Goal: Task Accomplishment & Management: Use online tool/utility

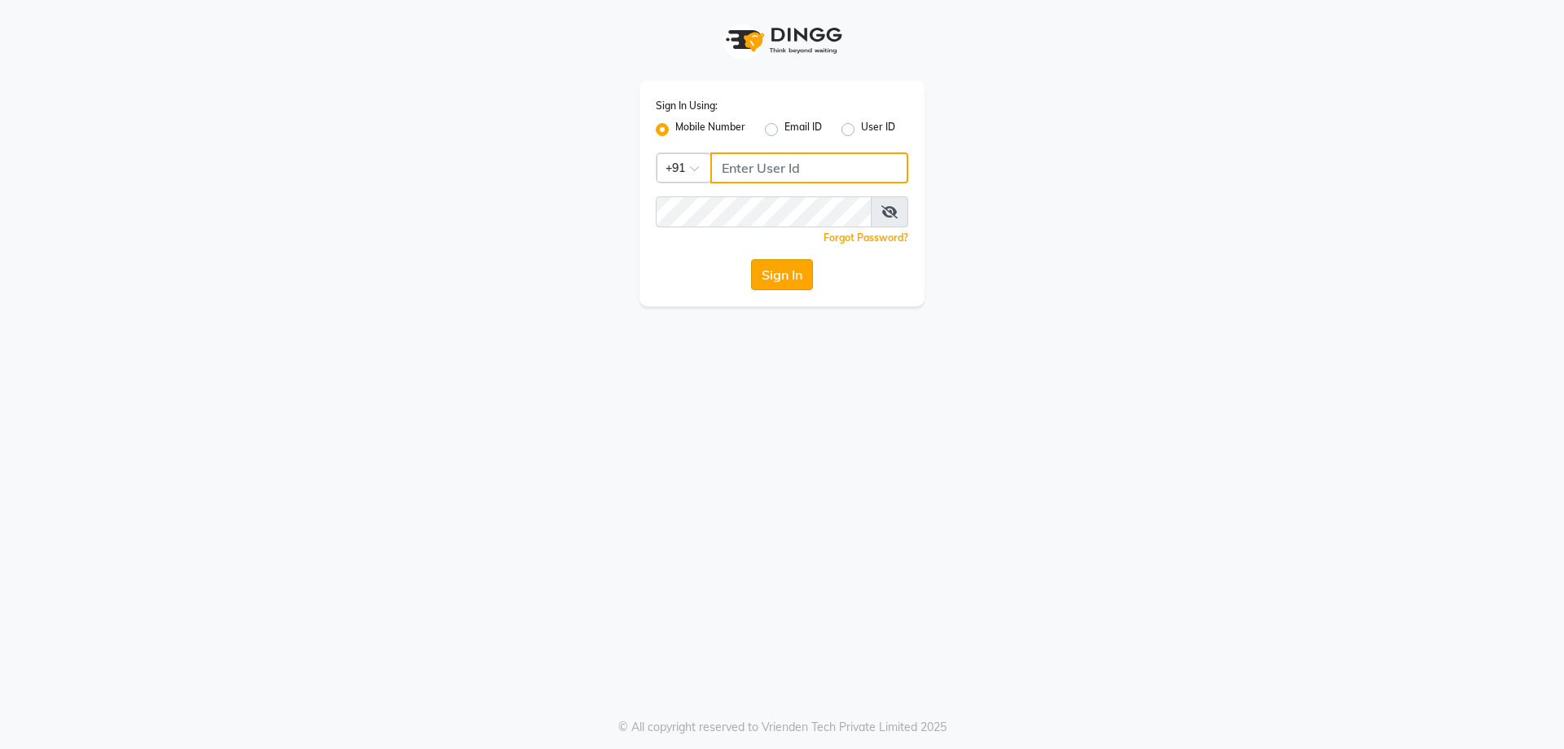
type input "9100166668"
click at [806, 268] on button "Sign In" at bounding box center [782, 274] width 62 height 31
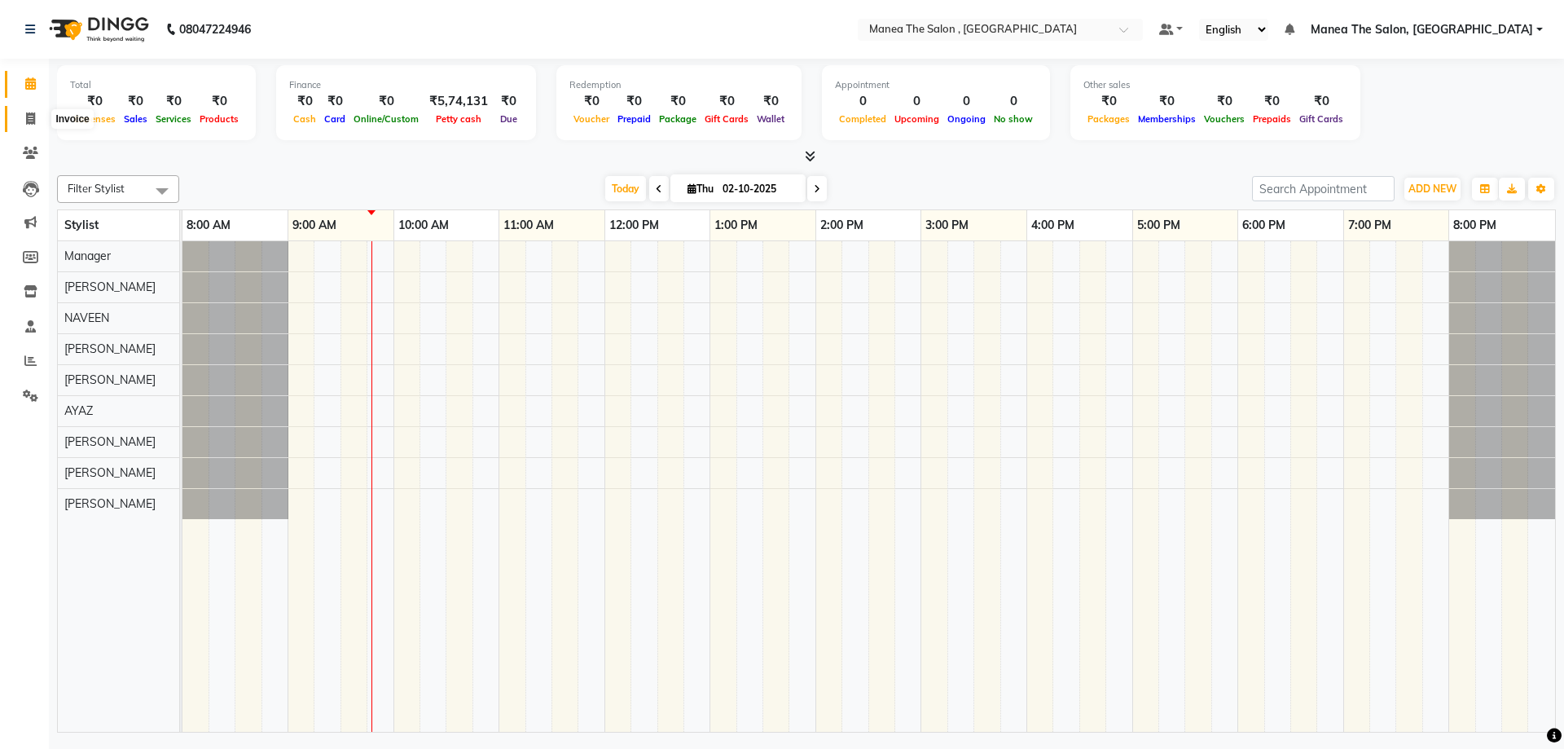
click at [36, 116] on span at bounding box center [30, 119] width 29 height 19
select select "7201"
select select "service"
